Goal: Information Seeking & Learning: Learn about a topic

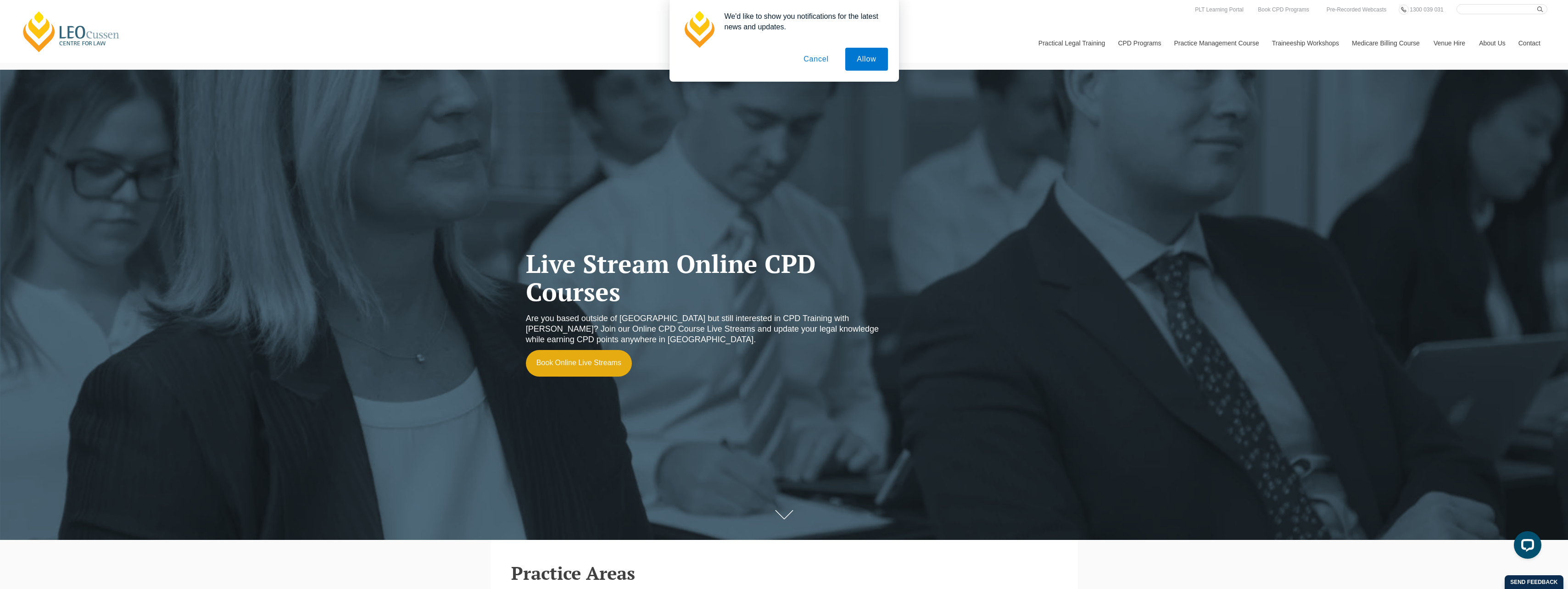
click at [815, 57] on button "Cancel" at bounding box center [816, 59] width 48 height 23
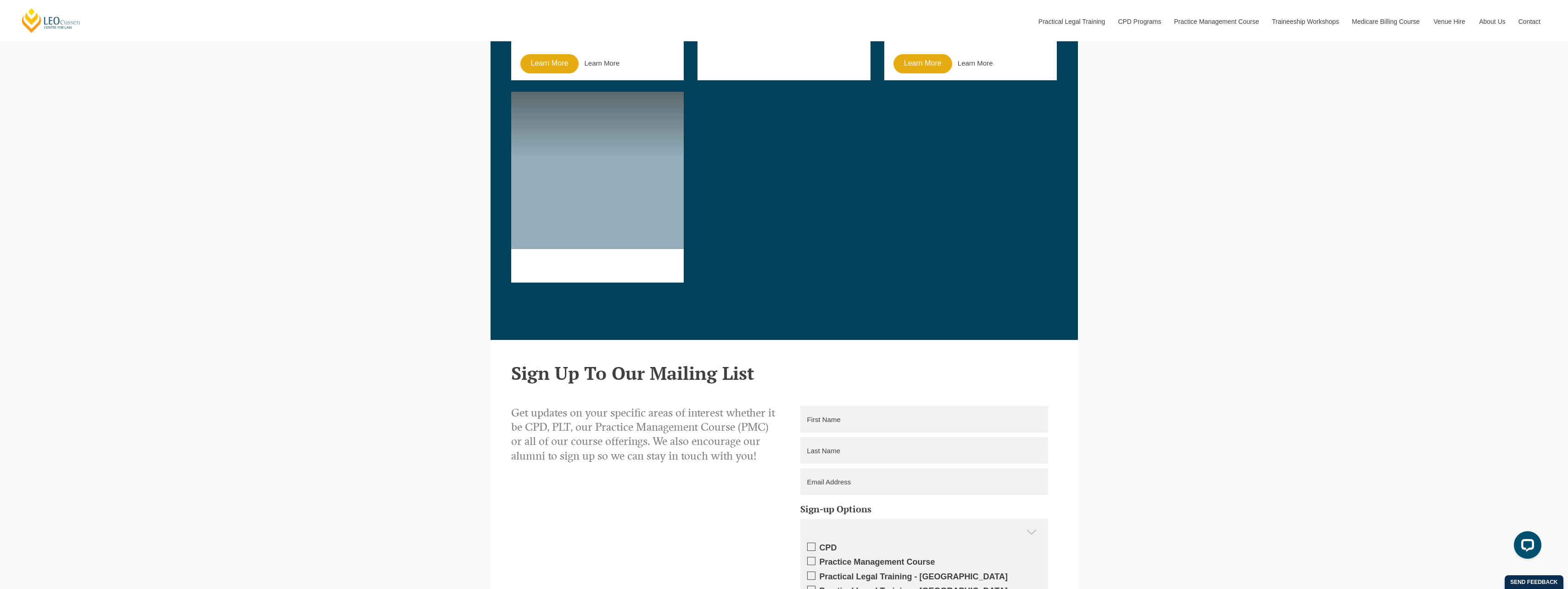
scroll to position [1515, 0]
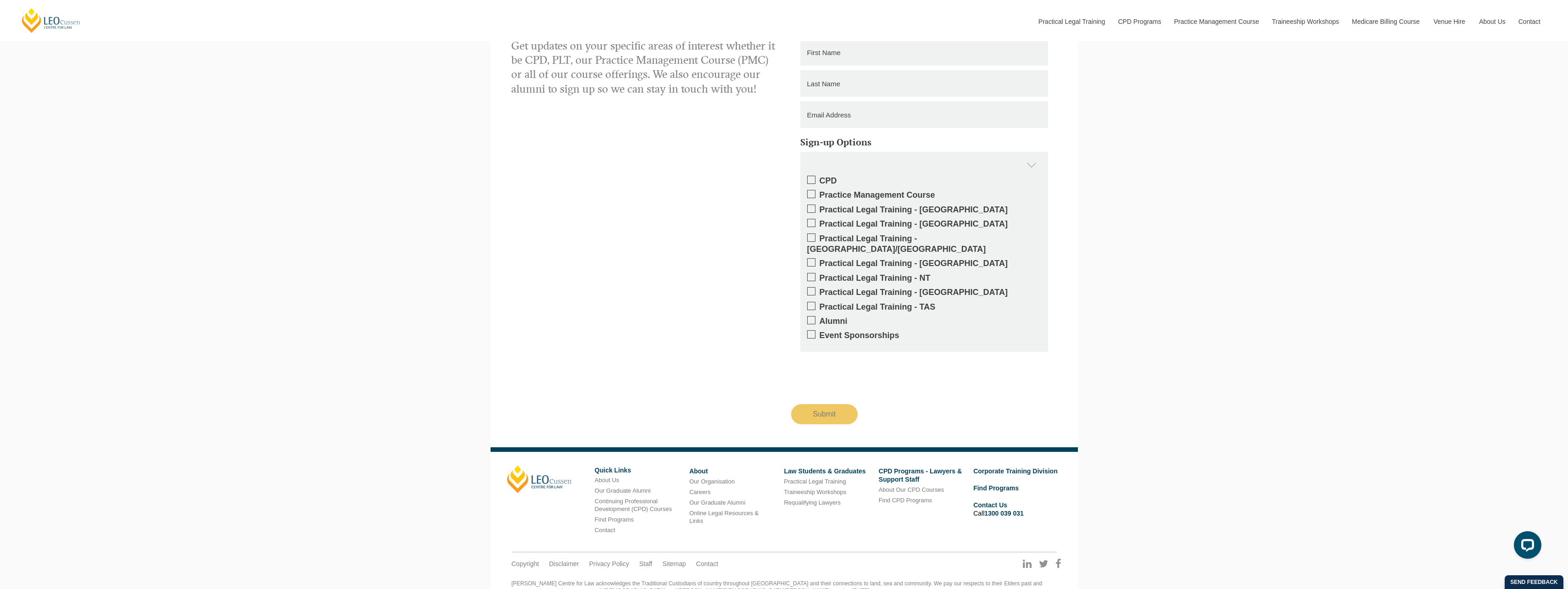
click at [621, 515] on li "Find Programs" at bounding box center [635, 520] width 81 height 11
click at [621, 516] on link "Find Programs" at bounding box center [614, 520] width 39 height 7
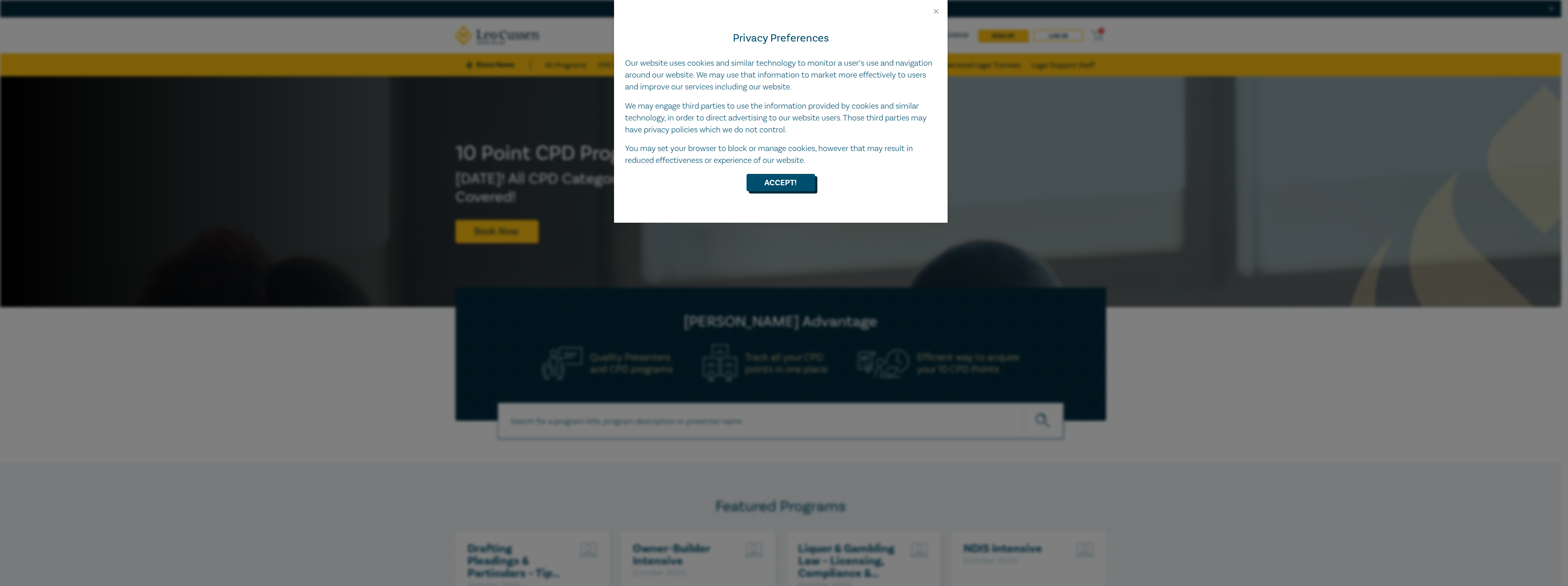
click at [766, 184] on button "Accept!" at bounding box center [780, 182] width 68 height 18
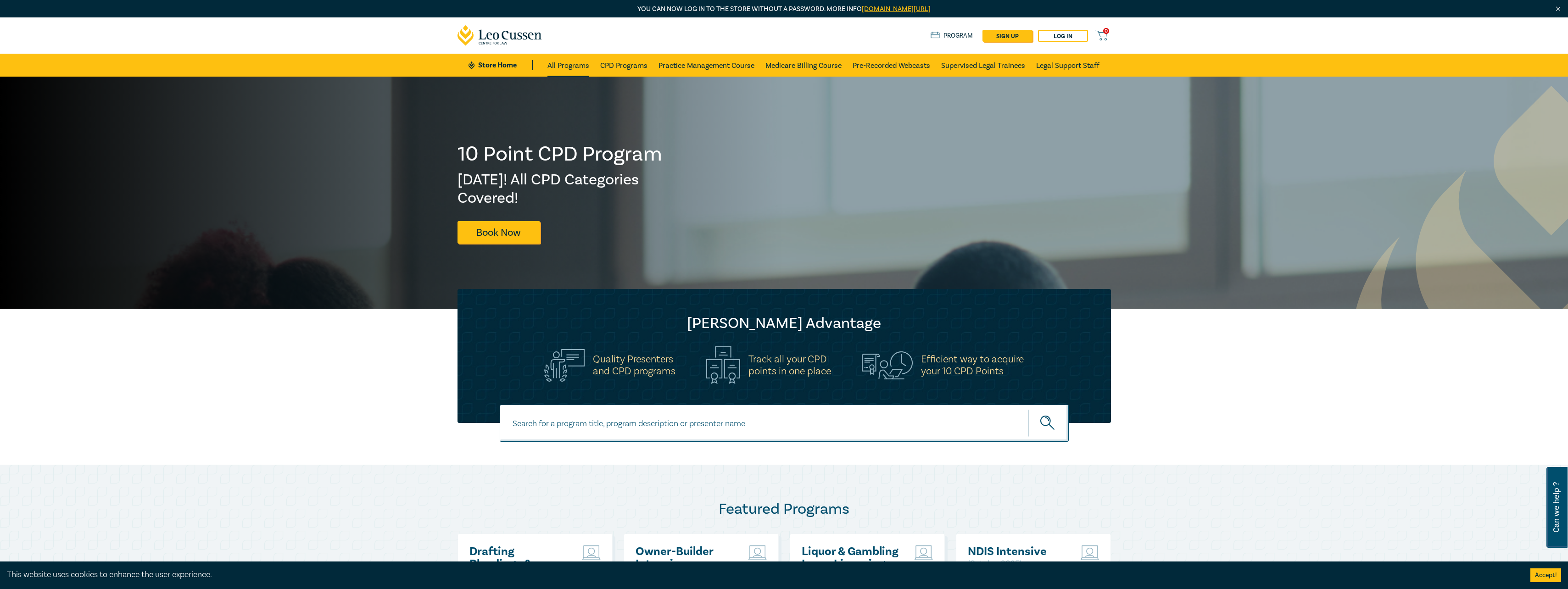
click at [579, 64] on link "All Programs" at bounding box center [568, 65] width 42 height 23
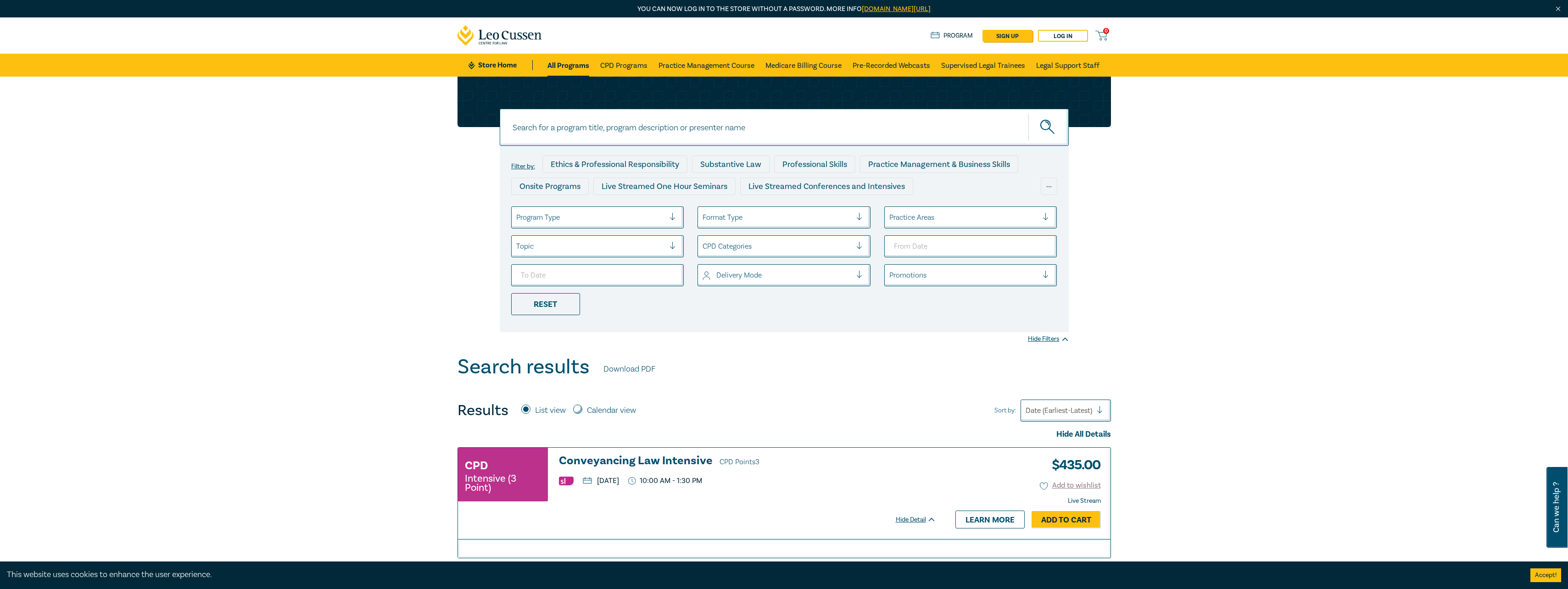
click at [604, 216] on div at bounding box center [590, 217] width 149 height 12
click at [604, 214] on div at bounding box center [590, 217] width 149 height 12
click at [796, 284] on div "Delivery Mode" at bounding box center [784, 275] width 173 height 22
click at [795, 279] on div at bounding box center [777, 275] width 149 height 12
click at [1294, 353] on div "Filter by: Ethics & Professional Responsibility Substantive Law Professional Sk…" at bounding box center [784, 216] width 1568 height 279
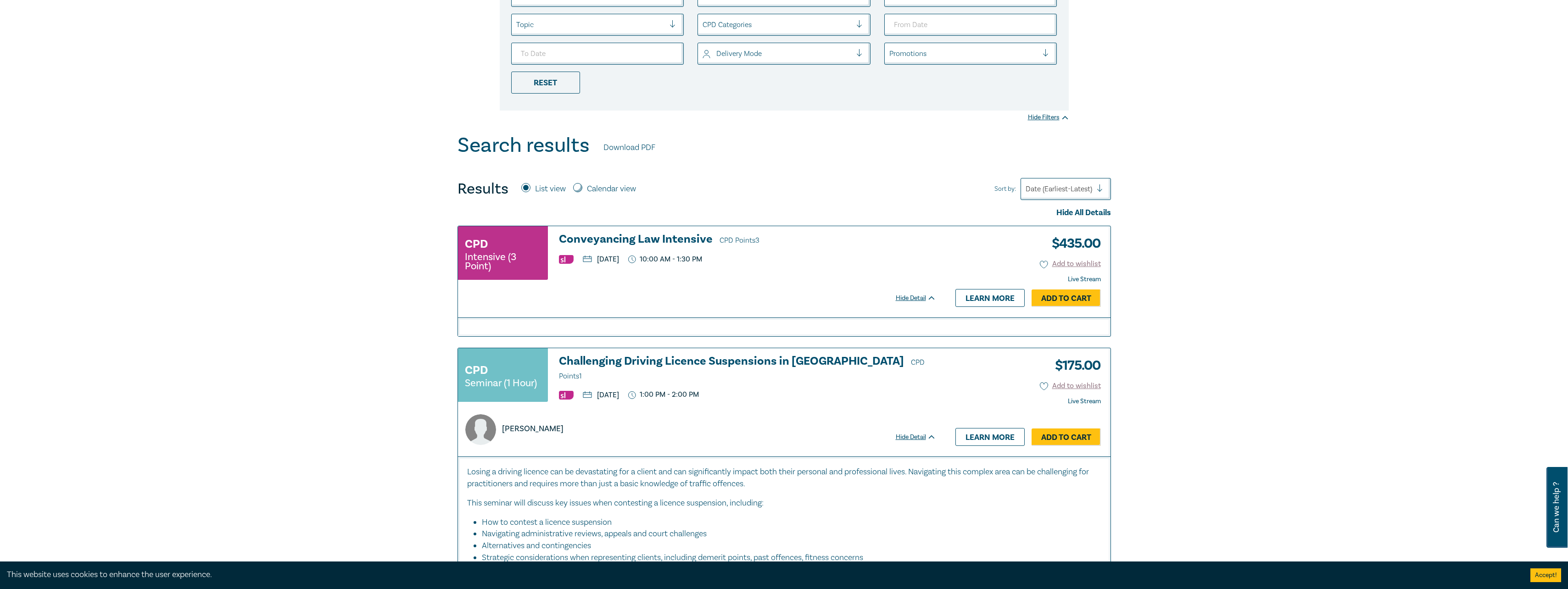
scroll to position [230, 0]
